Goal: Information Seeking & Learning: Learn about a topic

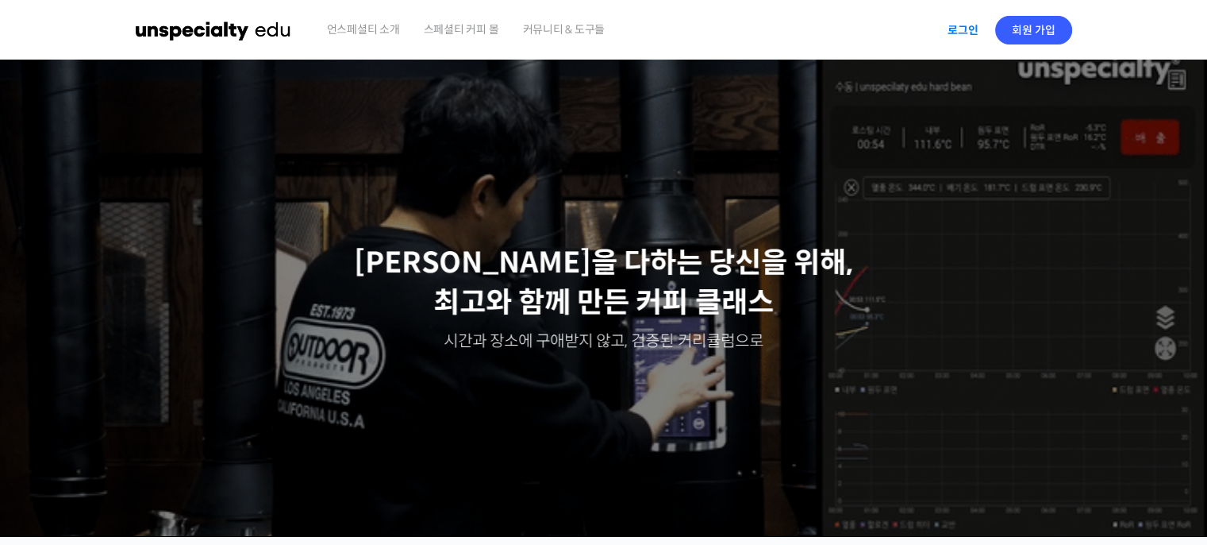
click at [958, 39] on link "로그인" at bounding box center [963, 30] width 50 height 37
click at [1013, 33] on span "호로롱" at bounding box center [1020, 30] width 30 height 14
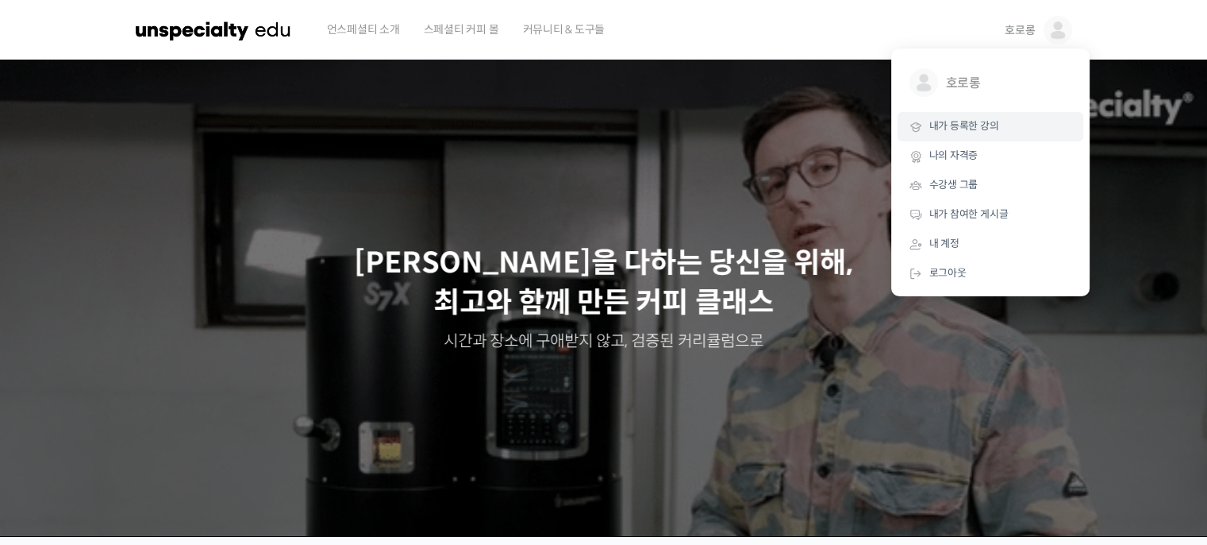
click at [971, 129] on span "내가 등록한 강의" at bounding box center [965, 125] width 70 height 13
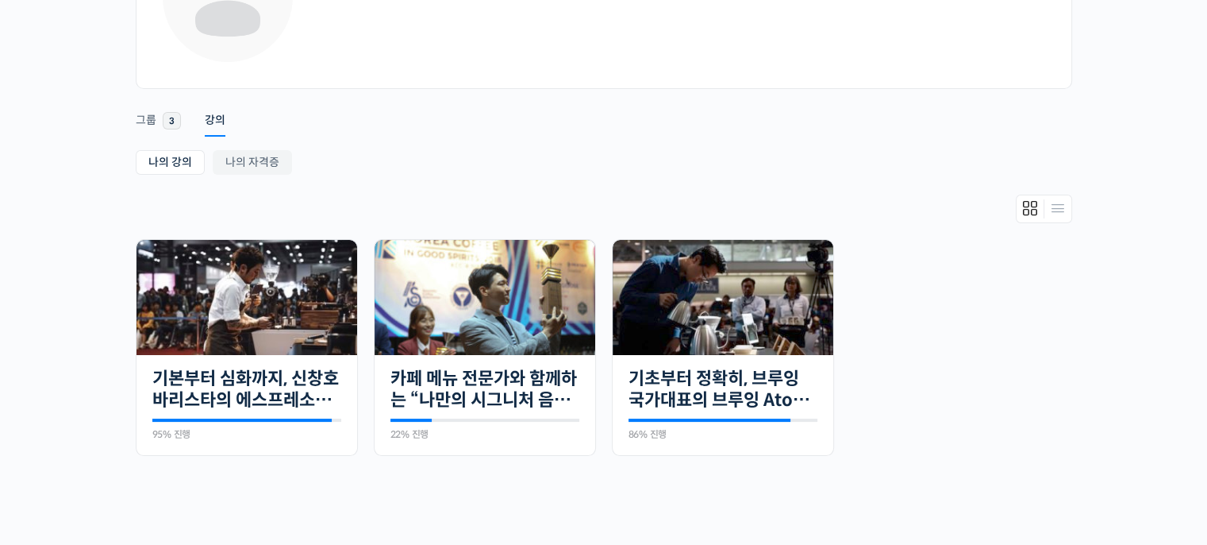
scroll to position [169, 0]
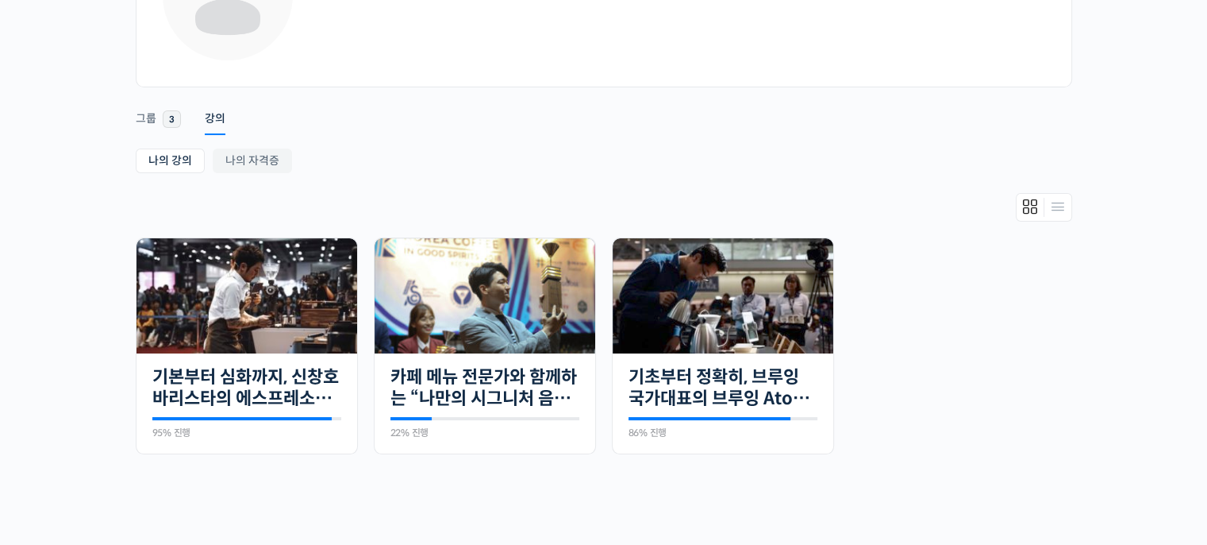
click at [459, 368] on link "카페 메뉴 전문가와 함께하는 “나만의 시그니처 음료” 만들기" at bounding box center [485, 388] width 189 height 44
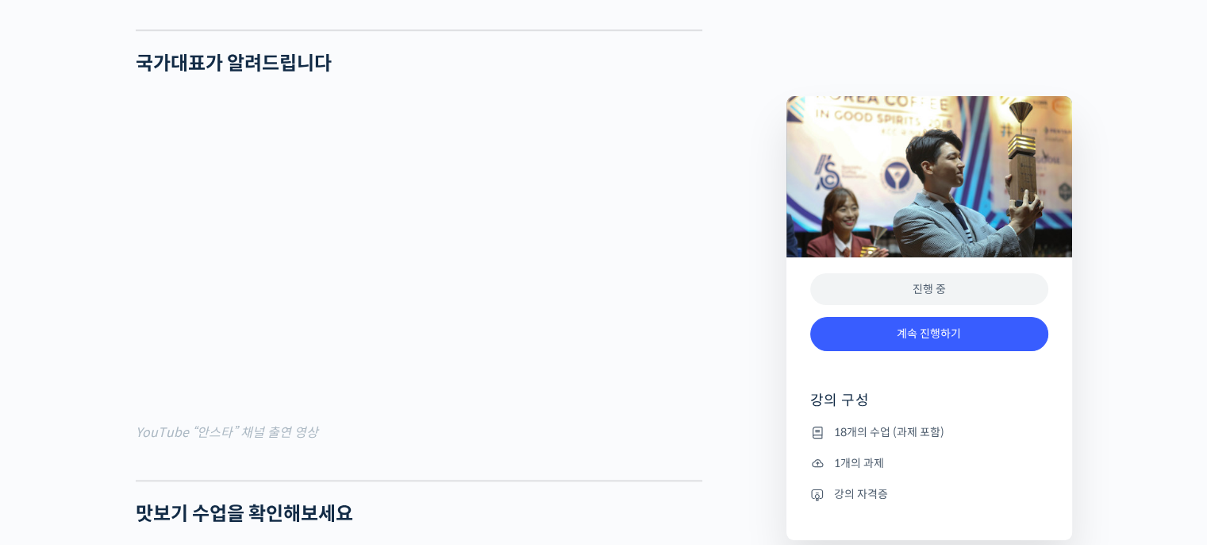
scroll to position [1409, 0]
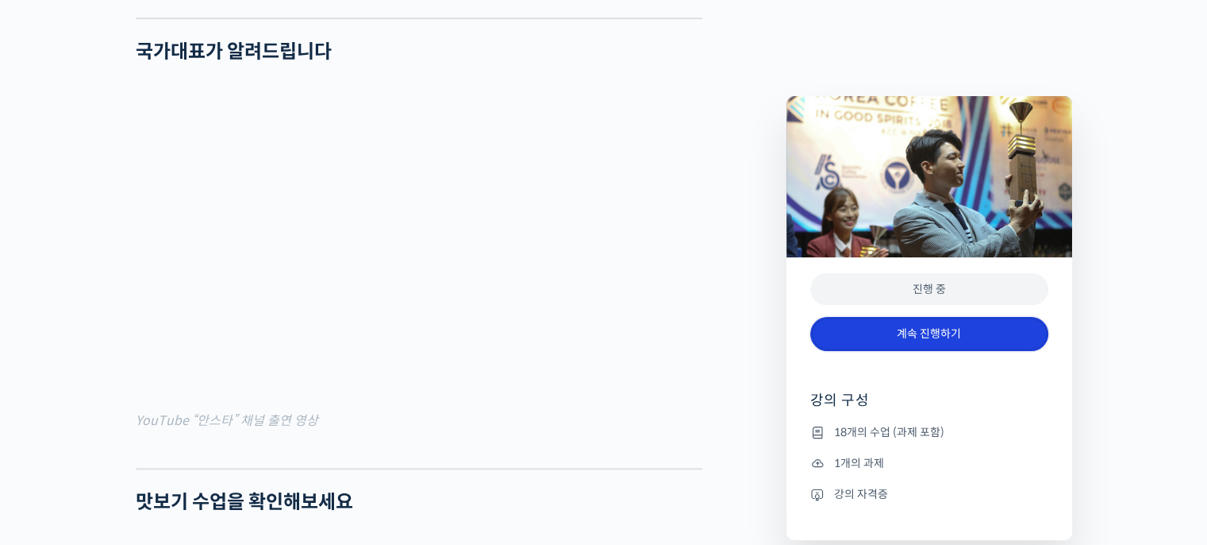
click at [967, 328] on link "계속 진행하기" at bounding box center [930, 334] width 238 height 34
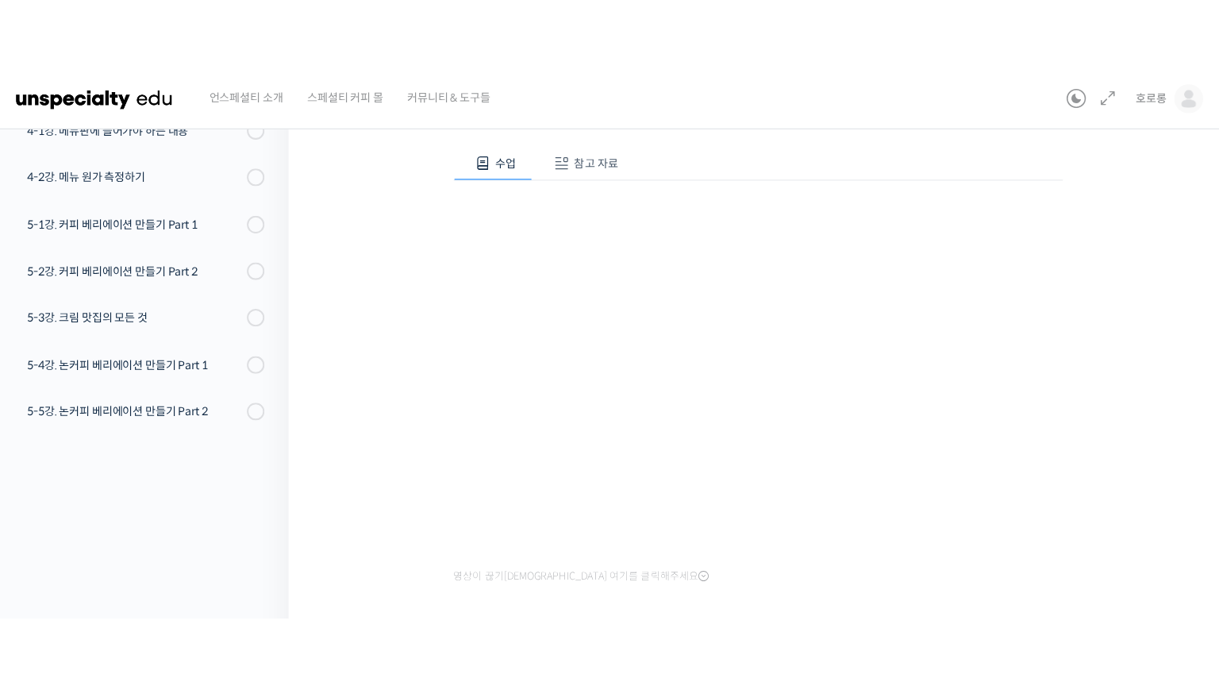
scroll to position [148, 0]
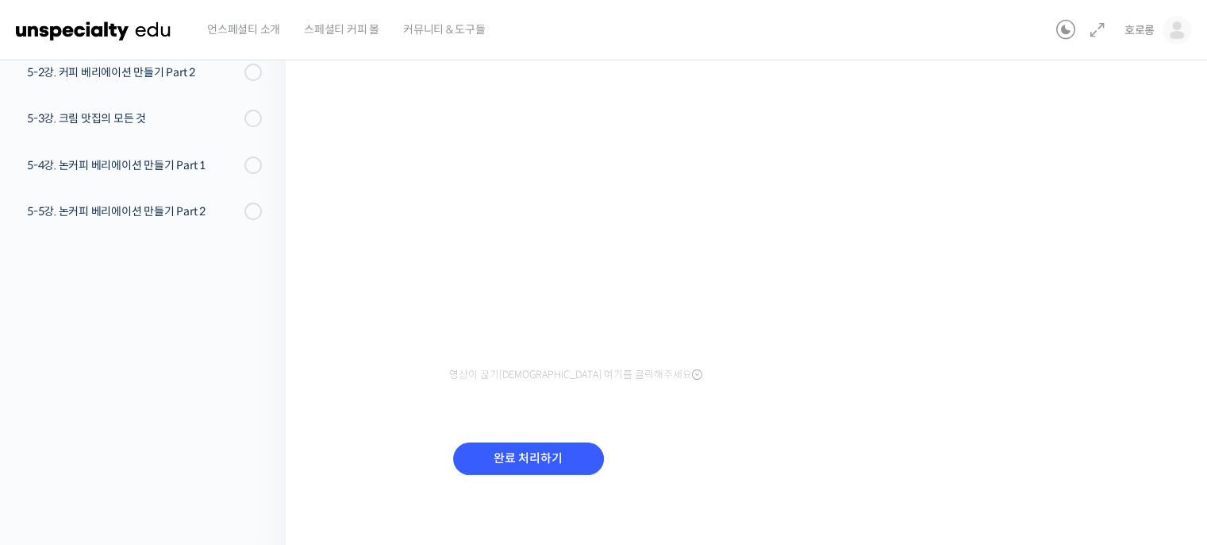
scroll to position [290, 0]
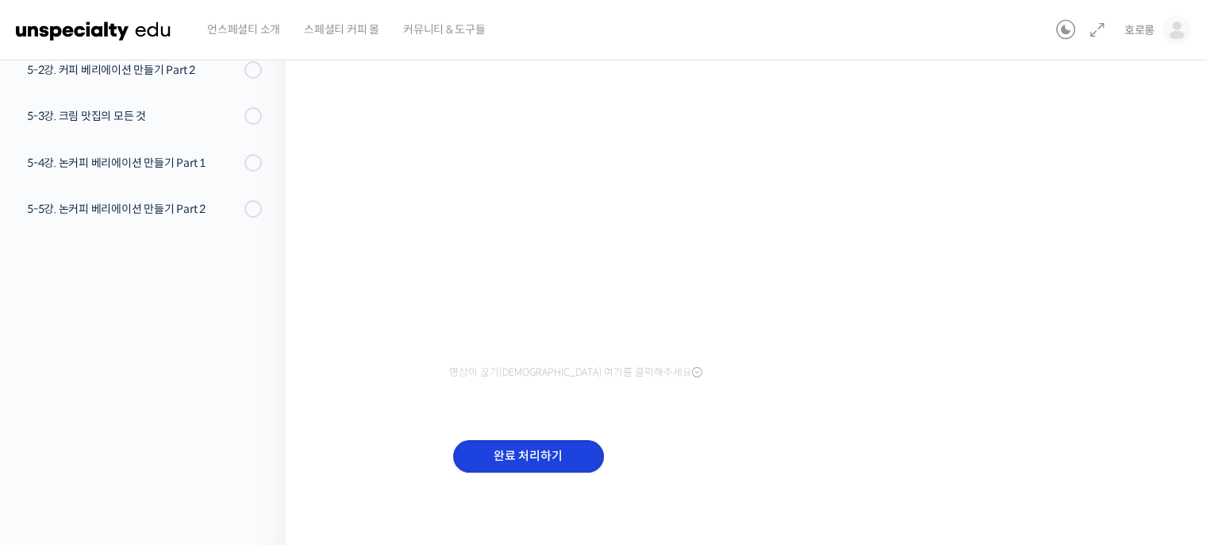
click at [582, 460] on input "완료 처리하기" at bounding box center [528, 456] width 151 height 33
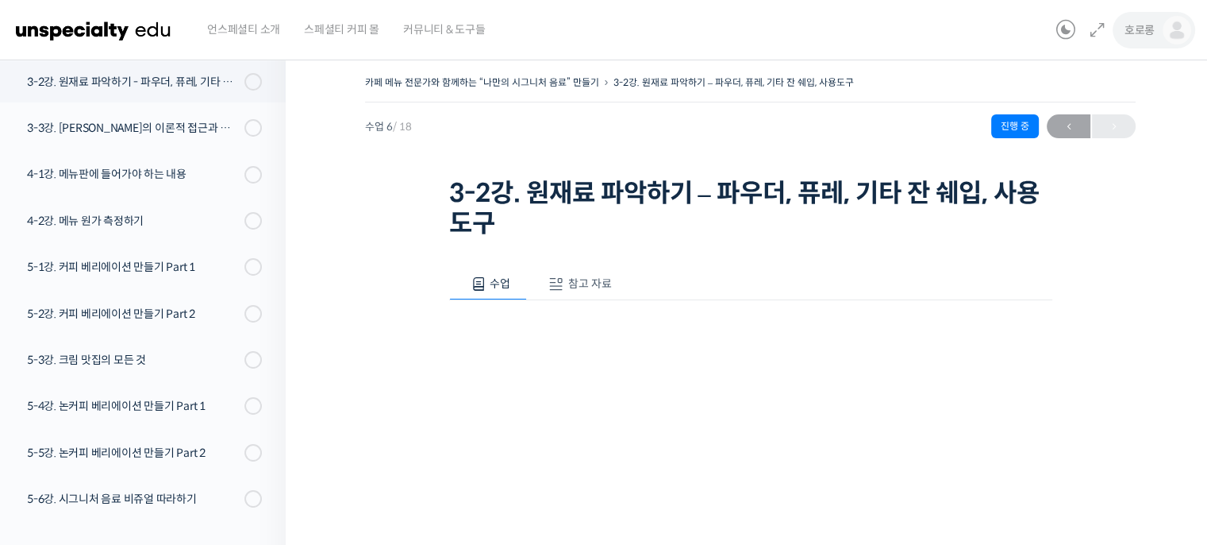
click at [1129, 26] on span "호로롱" at bounding box center [1140, 30] width 30 height 14
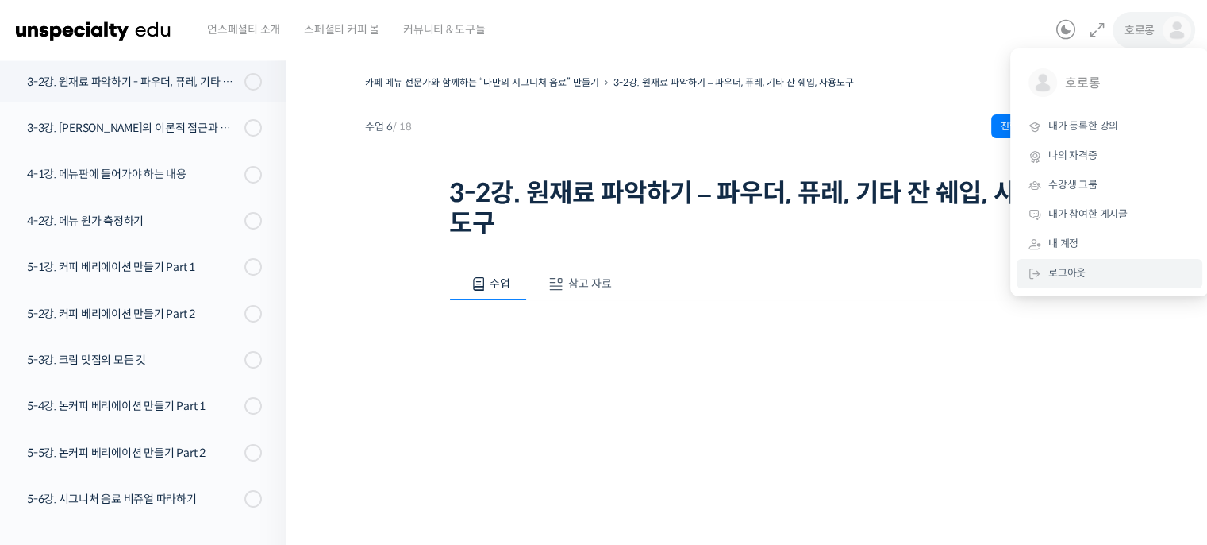
click at [1116, 265] on link "로그아웃" at bounding box center [1110, 273] width 186 height 29
